Goal: Task Accomplishment & Management: Manage account settings

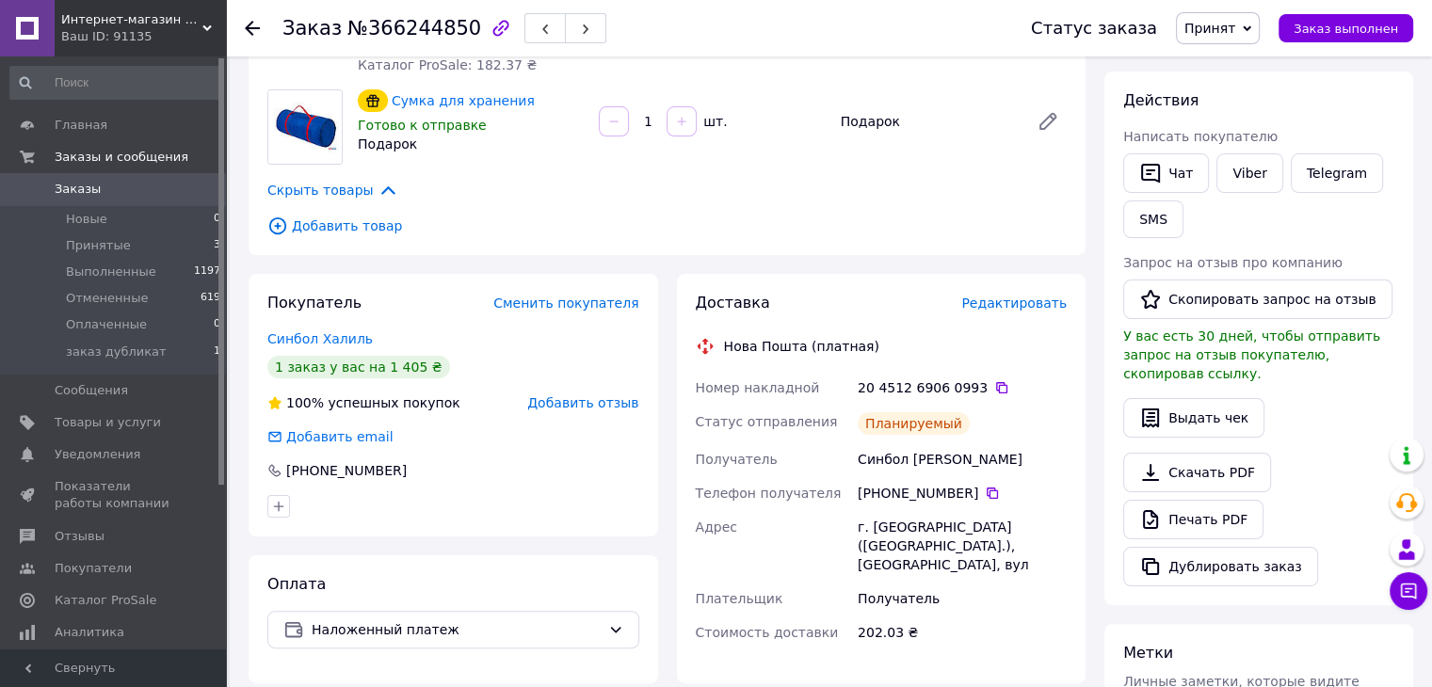
scroll to position [14, 0]
click at [102, 479] on span "Показатели работы компании" at bounding box center [115, 495] width 120 height 34
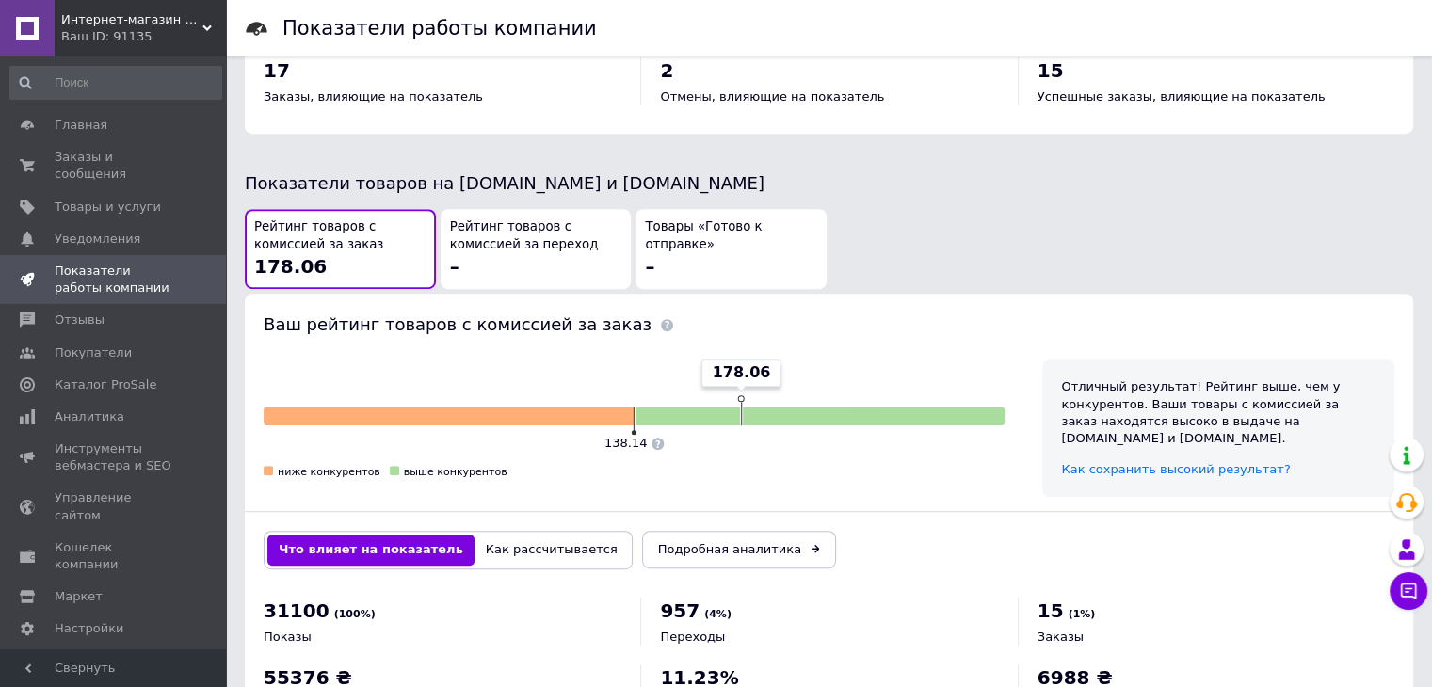
scroll to position [979, 0]
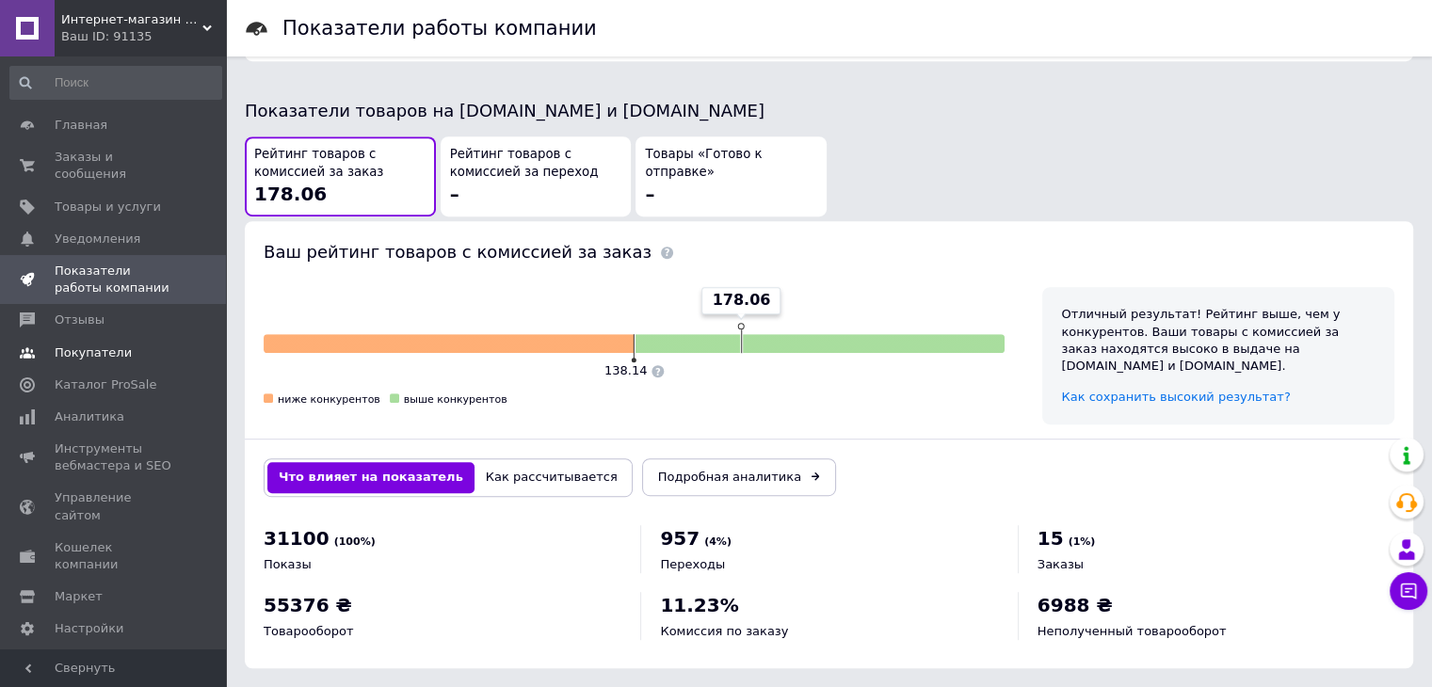
click at [102, 337] on link "Покупатели" at bounding box center [116, 353] width 232 height 32
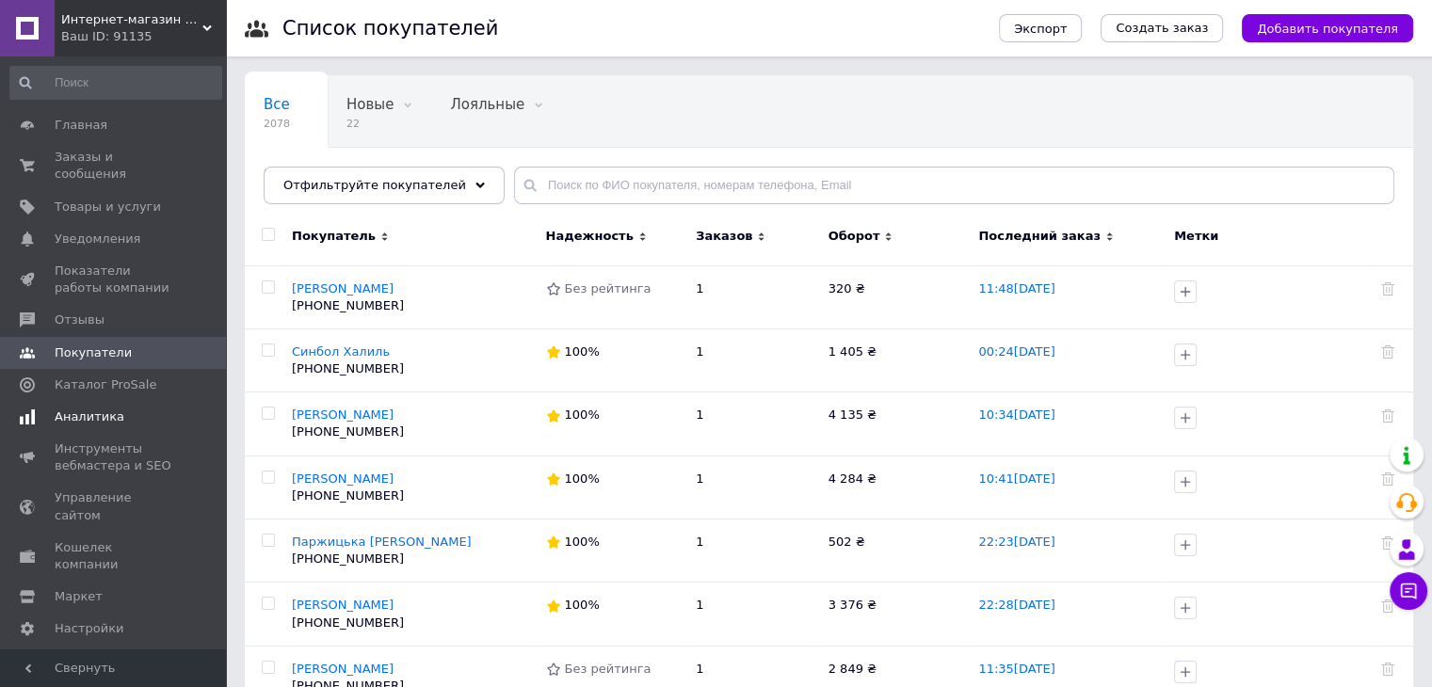
click at [98, 401] on link "Аналитика" at bounding box center [116, 417] width 232 height 32
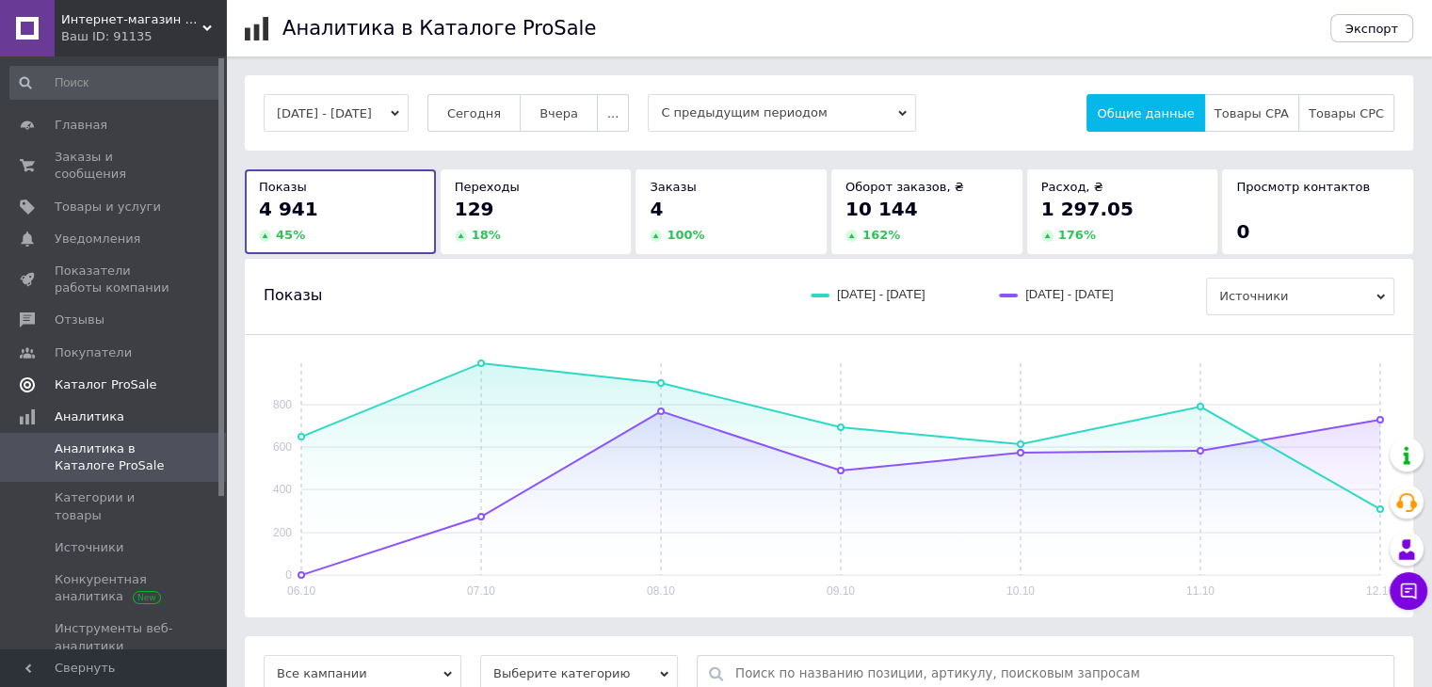
click at [105, 376] on span "Каталог ProSale" at bounding box center [106, 384] width 102 height 17
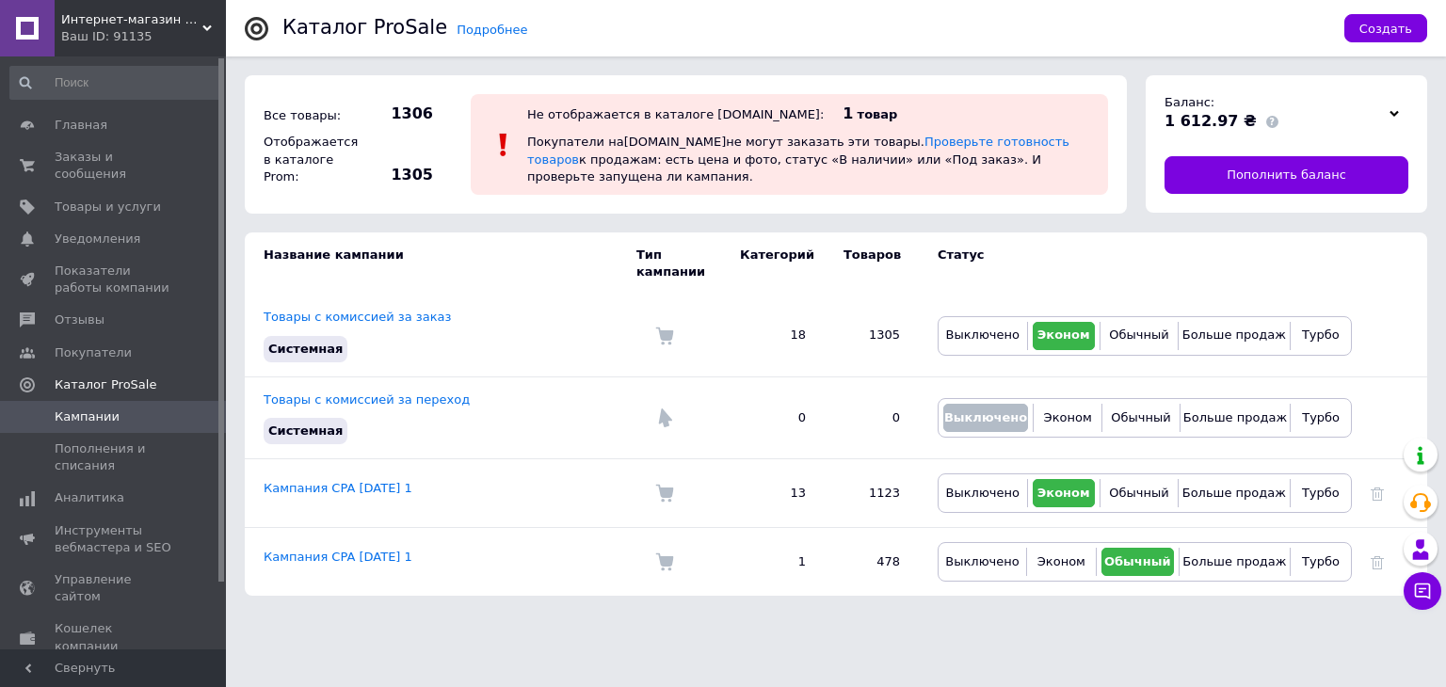
click at [87, 409] on span "Кампании" at bounding box center [87, 417] width 65 height 17
click at [85, 441] on span "Пополнения и списания" at bounding box center [115, 458] width 120 height 34
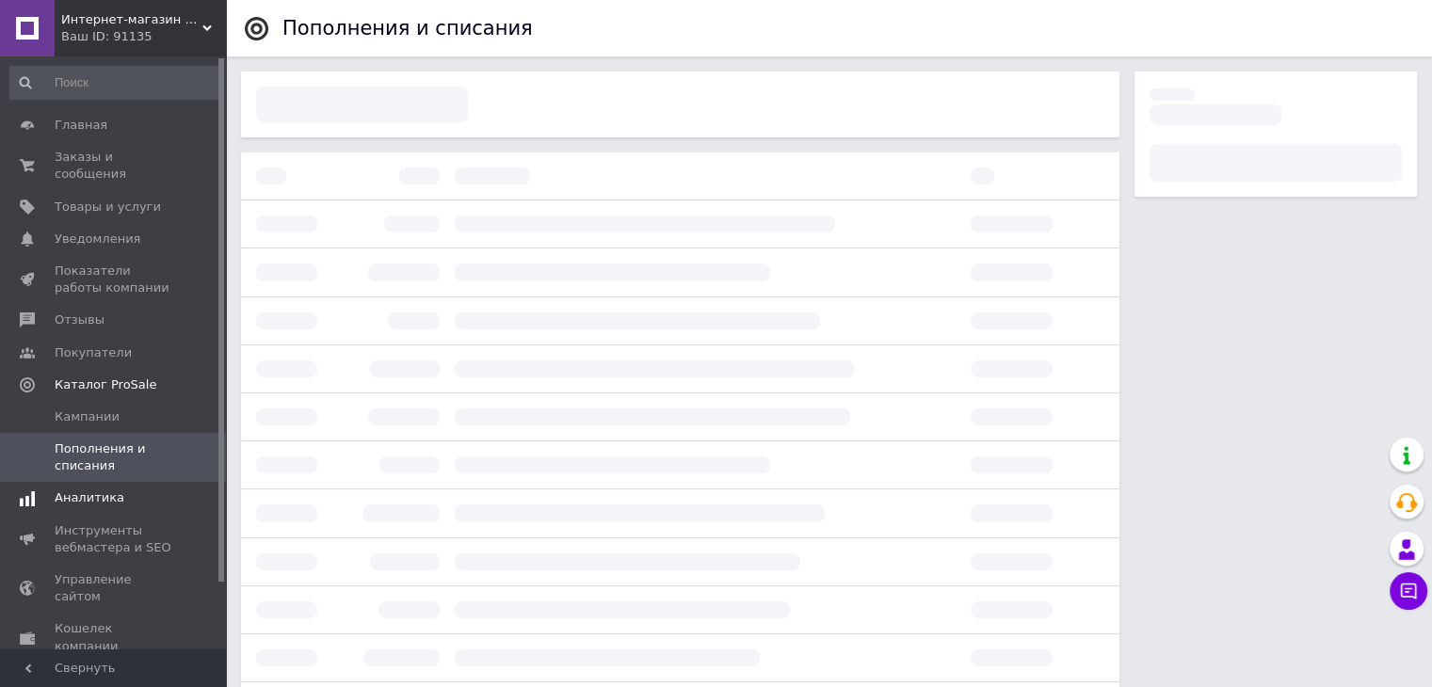
click at [88, 489] on span "Аналитика" at bounding box center [90, 497] width 70 height 17
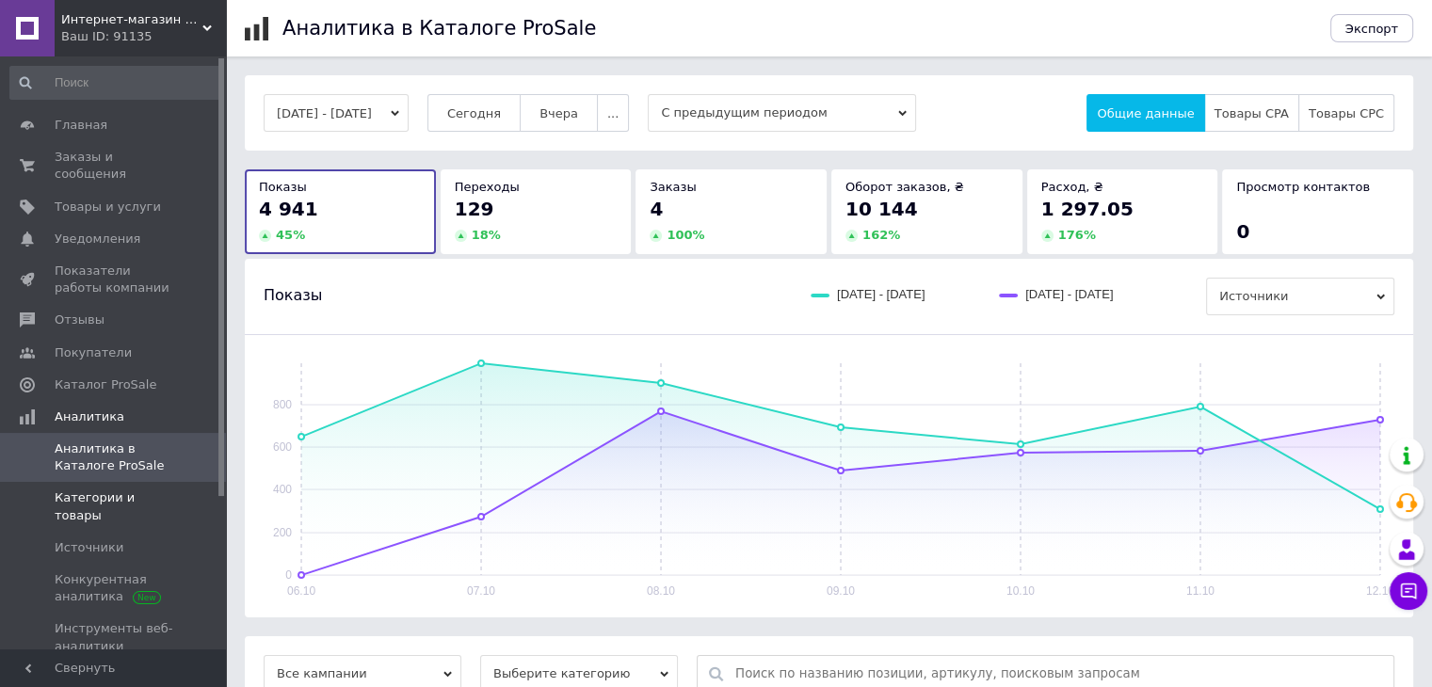
click at [96, 489] on span "Категории и товары" at bounding box center [115, 506] width 120 height 34
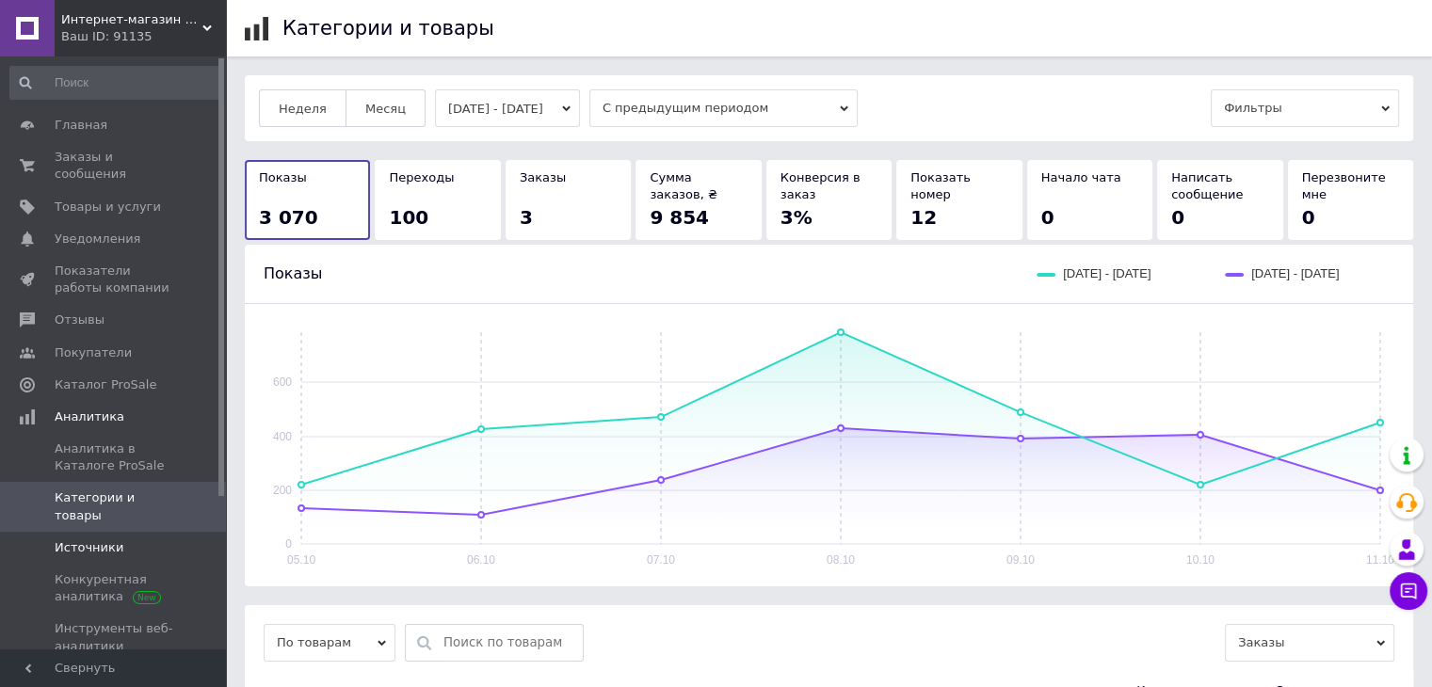
click at [86, 539] on span "Источники" at bounding box center [89, 547] width 69 height 17
